Goal: Information Seeking & Learning: Learn about a topic

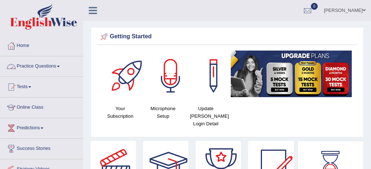
click at [39, 67] on link "Practice Questions" at bounding box center [41, 65] width 83 height 18
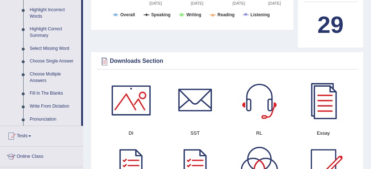
scroll to position [338, 0]
click at [60, 112] on link "Write From Dictation" at bounding box center [53, 106] width 55 height 13
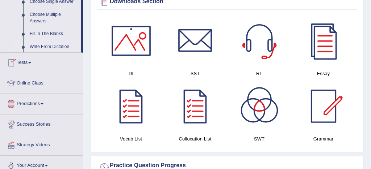
scroll to position [469, 0]
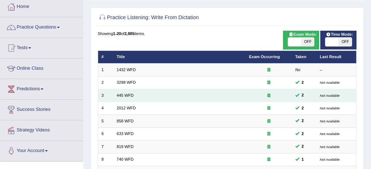
scroll to position [30, 0]
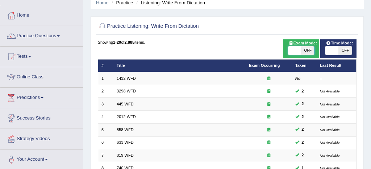
click at [293, 50] on span at bounding box center [294, 50] width 13 height 9
checkbox input "true"
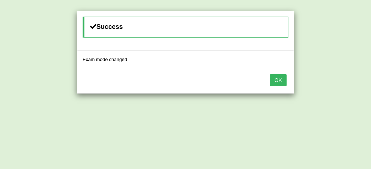
click at [281, 80] on button "OK" at bounding box center [278, 80] width 17 height 12
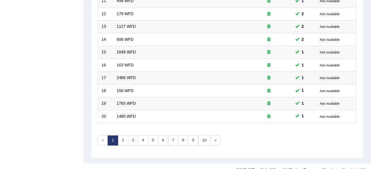
scroll to position [248, 0]
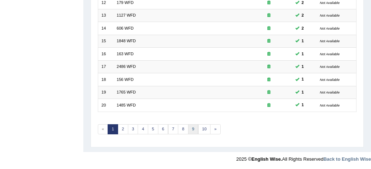
click at [193, 129] on link "9" at bounding box center [193, 130] width 10 height 10
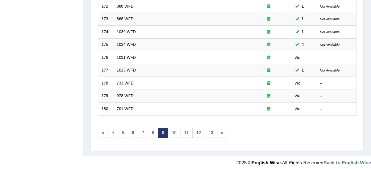
scroll to position [246, 0]
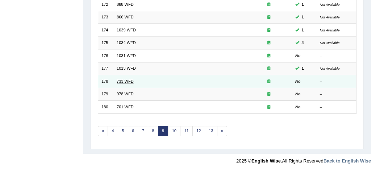
click at [129, 83] on link "733 WFD" at bounding box center [125, 81] width 17 height 4
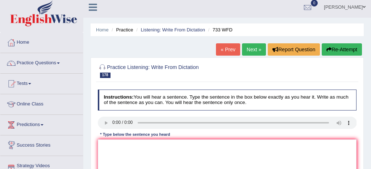
scroll to position [14, 0]
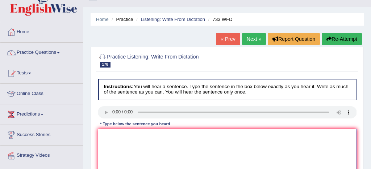
click at [105, 138] on textarea at bounding box center [227, 159] width 259 height 60
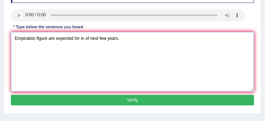
scroll to position [112, 0]
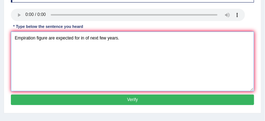
type textarea "Empiration figure are expected for in of next few years."
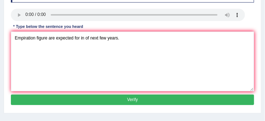
click at [138, 98] on button "Verify" at bounding box center [132, 99] width 243 height 10
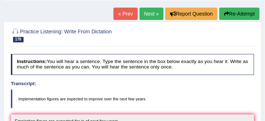
scroll to position [38, 0]
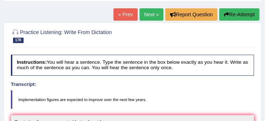
click at [146, 14] on link "Next »" at bounding box center [151, 14] width 24 height 12
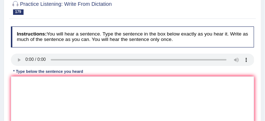
scroll to position [74, 0]
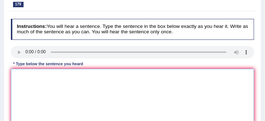
click at [18, 75] on textarea at bounding box center [132, 99] width 243 height 60
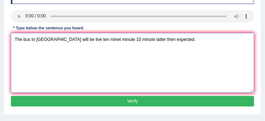
scroll to position [112, 0]
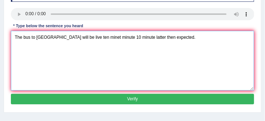
type textarea "The bus to [GEOGRAPHIC_DATA] will be live ten minet minute 10 minute latter the…"
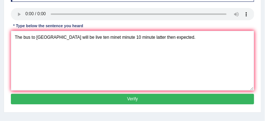
click at [89, 98] on button "Verify" at bounding box center [132, 99] width 243 height 10
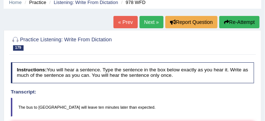
scroll to position [31, 0]
click at [145, 21] on link "Next »" at bounding box center [151, 22] width 24 height 12
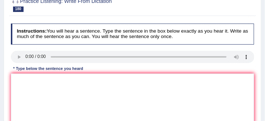
scroll to position [80, 0]
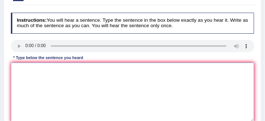
click at [21, 66] on textarea at bounding box center [132, 93] width 243 height 60
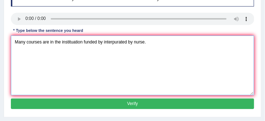
scroll to position [109, 0]
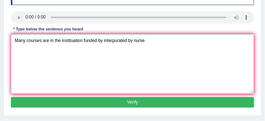
type textarea "Many courses are in the instituation funded by interpurated by nurse."
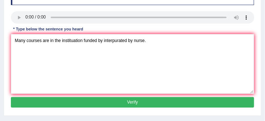
click at [127, 104] on button "Verify" at bounding box center [132, 102] width 243 height 10
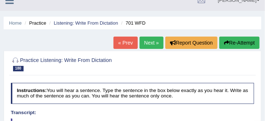
scroll to position [7, 0]
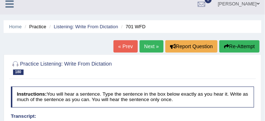
click at [147, 44] on link "Next »" at bounding box center [151, 46] width 24 height 12
